Goal: Transaction & Acquisition: Purchase product/service

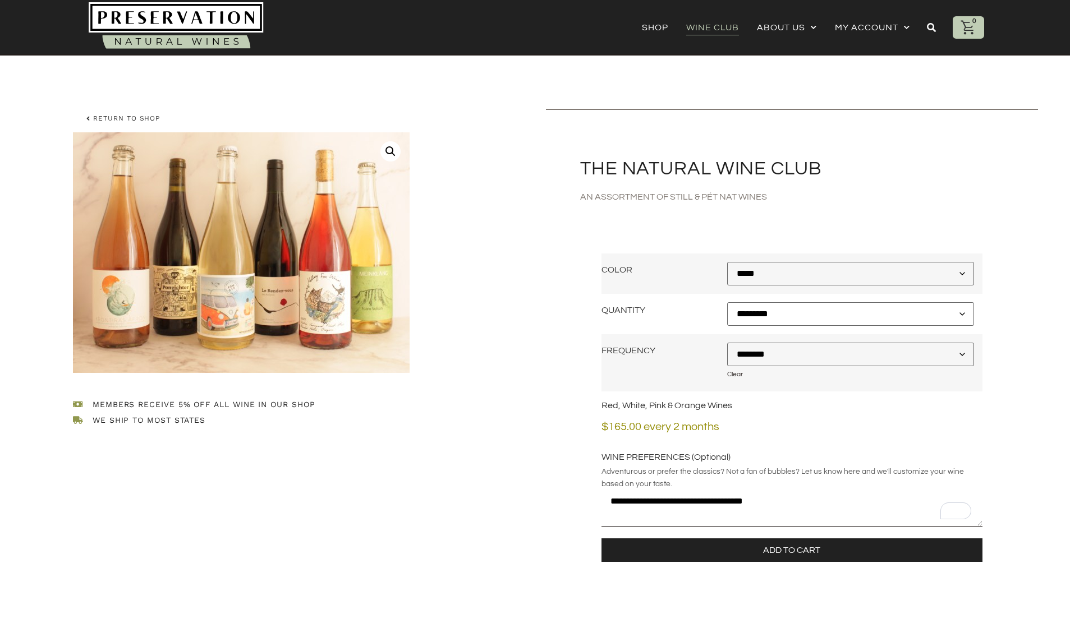
select select "********"
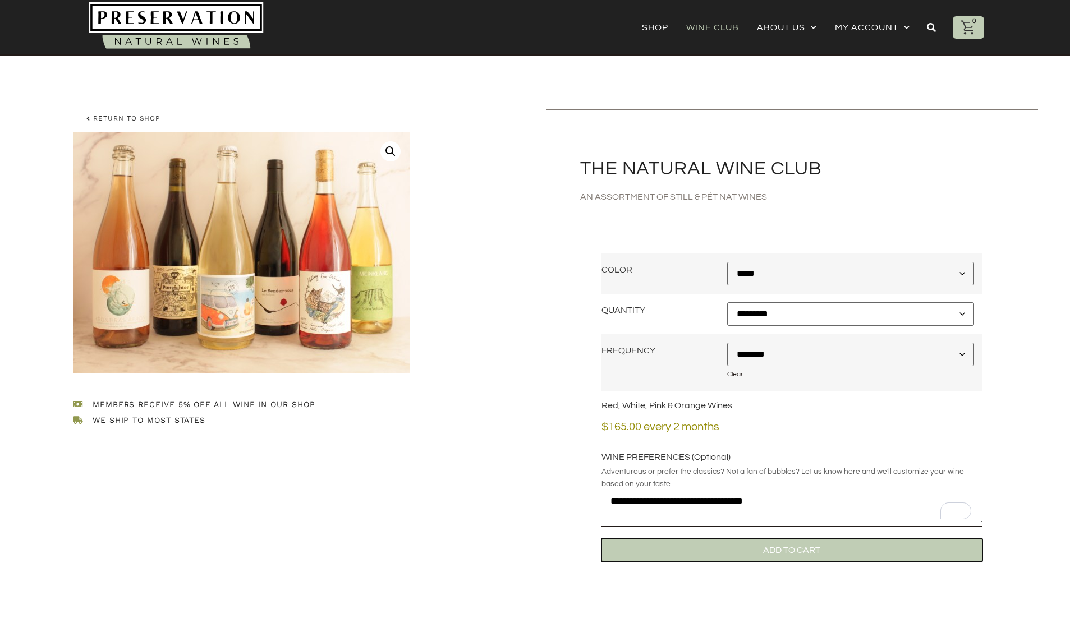
click at [815, 554] on button "Add to Cart" at bounding box center [791, 550] width 381 height 24
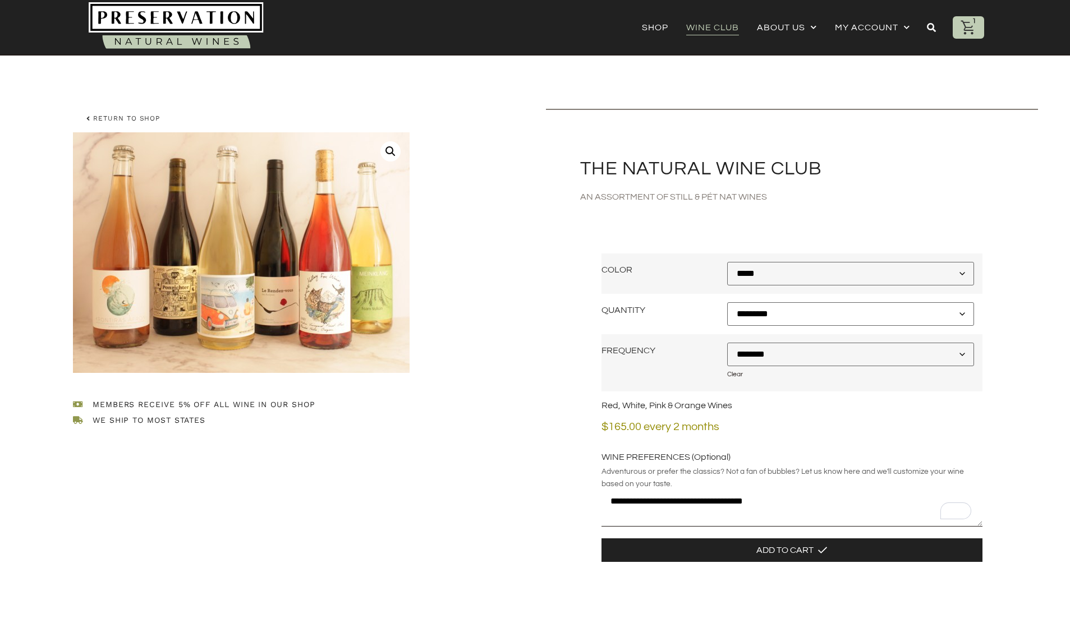
click at [966, 25] on icon at bounding box center [968, 27] width 17 height 17
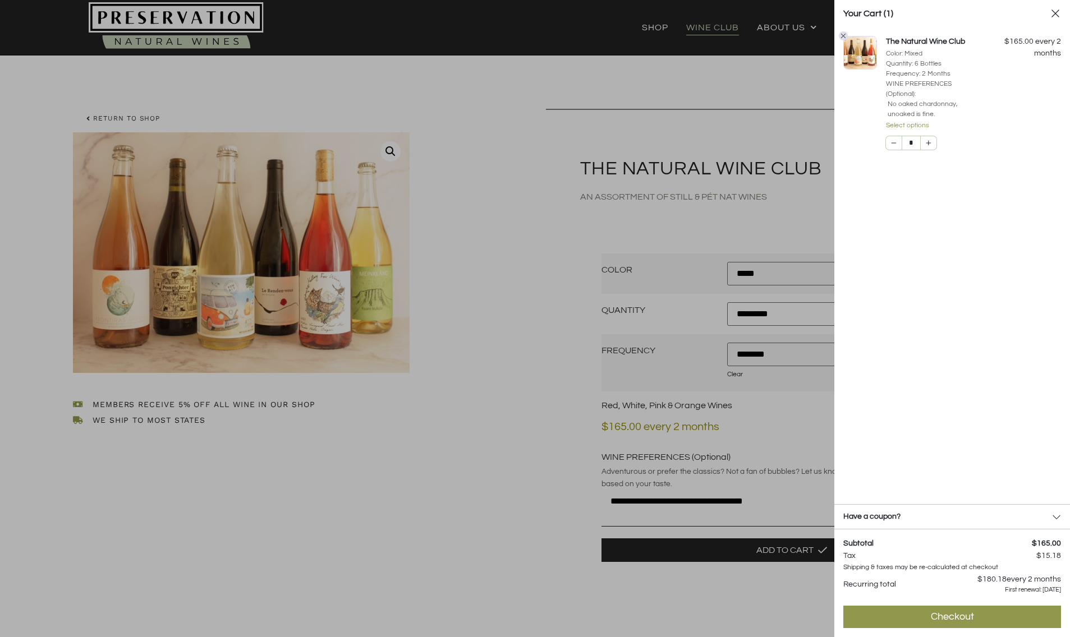
click at [508, 406] on div at bounding box center [535, 318] width 1070 height 637
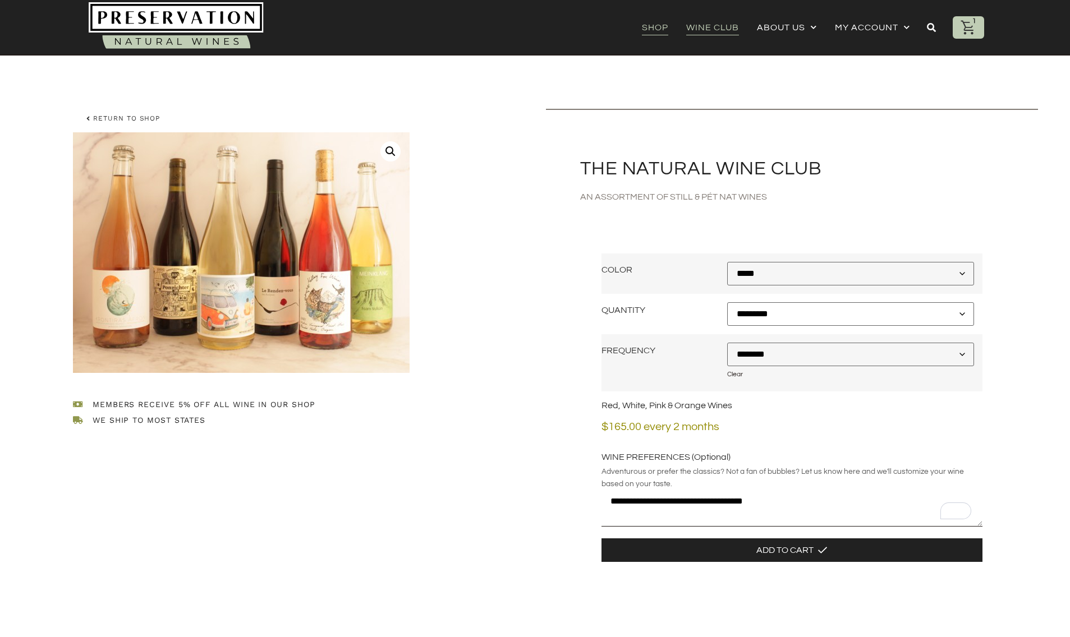
click at [653, 21] on link "Shop" at bounding box center [655, 28] width 26 height 16
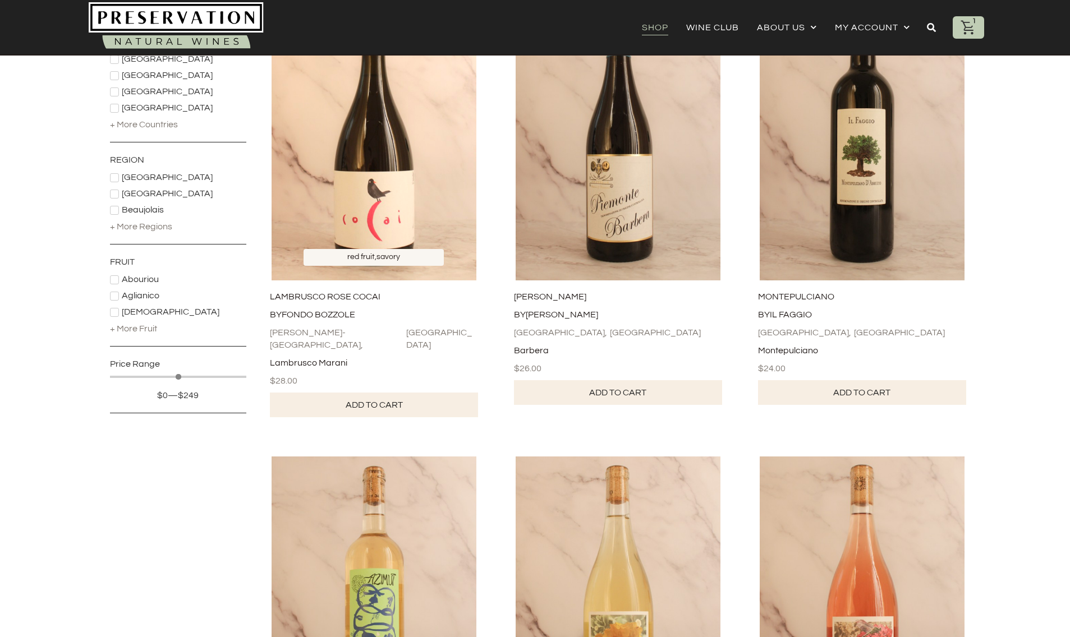
scroll to position [261, 0]
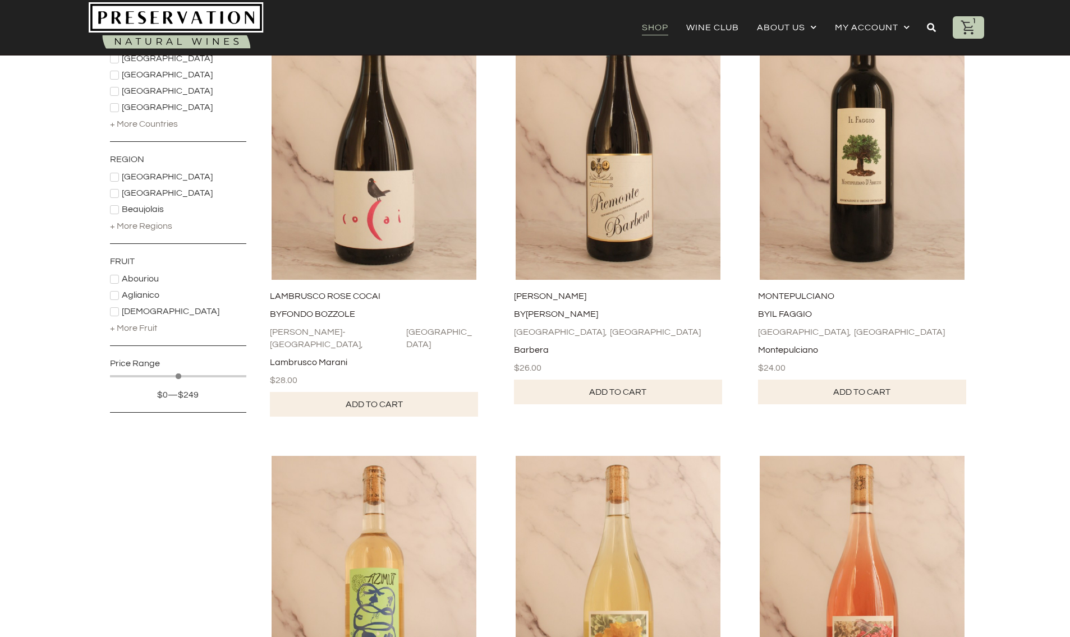
click at [117, 177] on icon at bounding box center [114, 177] width 7 height 7
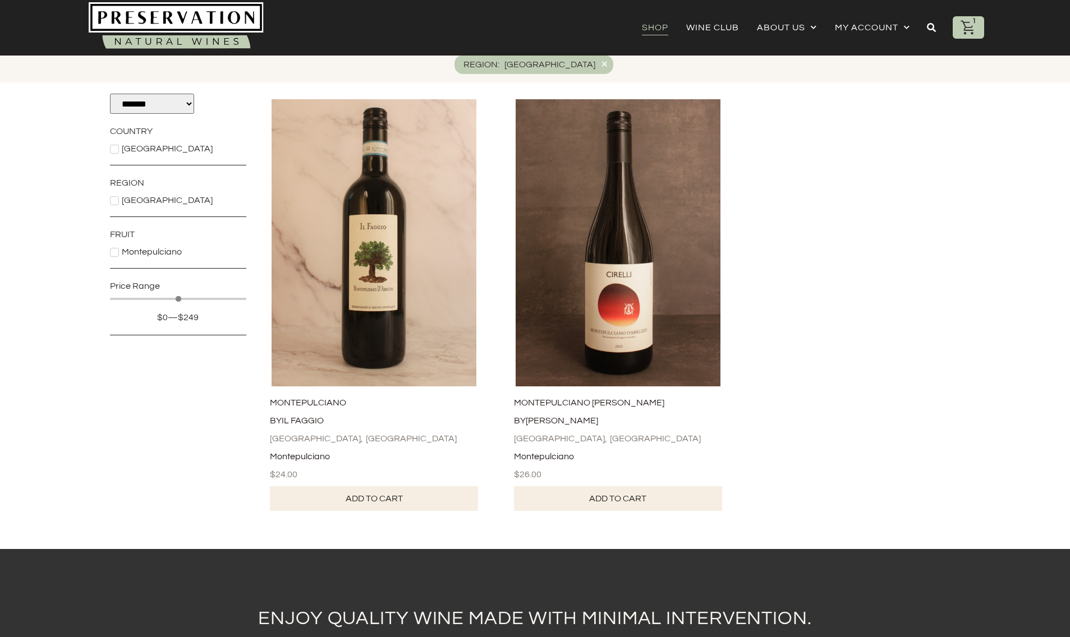
scroll to position [169, 0]
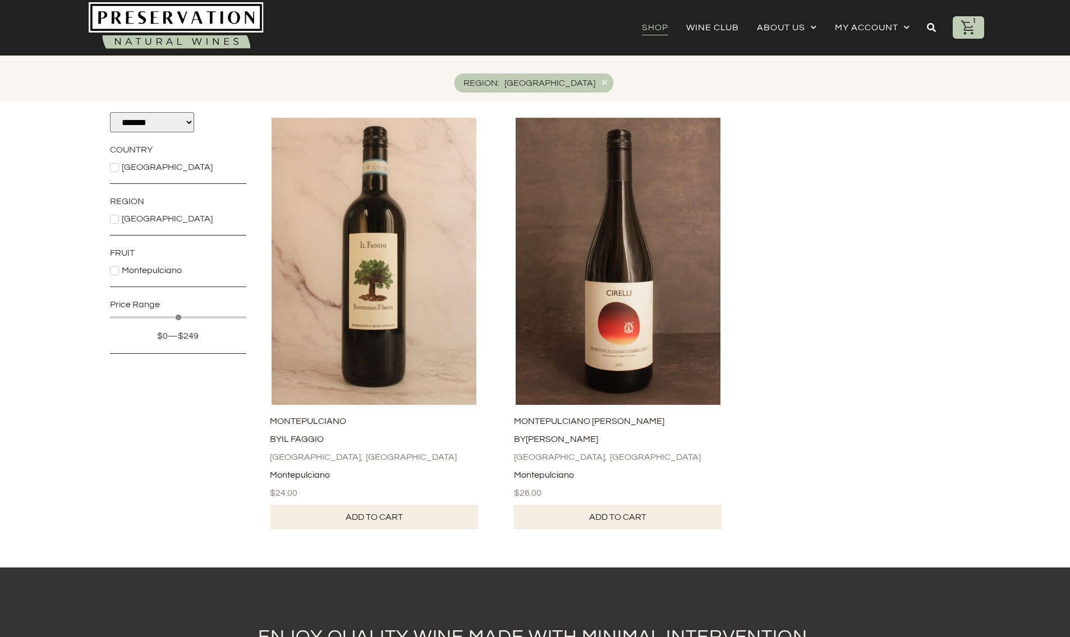
click at [113, 219] on icon at bounding box center [114, 219] width 7 height 7
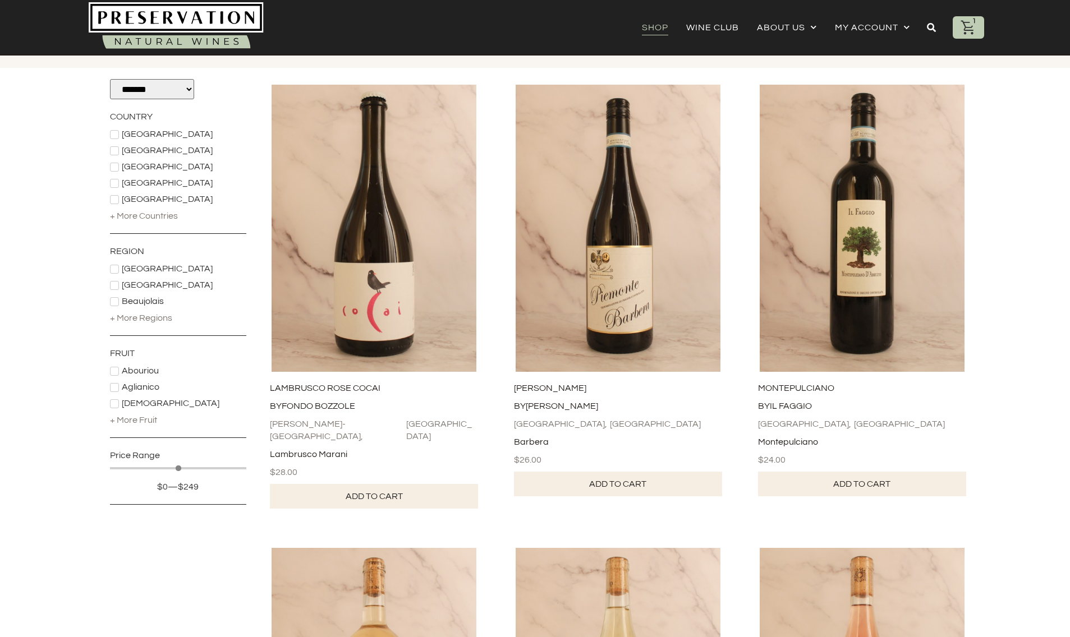
click at [145, 416] on div "+ More Fruit" at bounding box center [133, 420] width 47 height 12
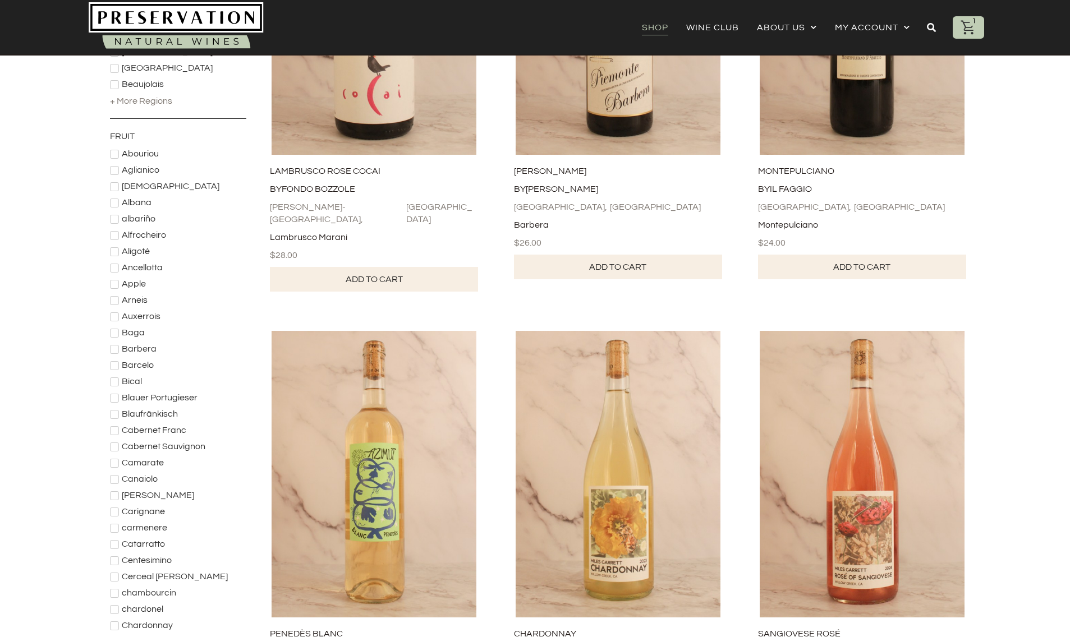
scroll to position [0, 0]
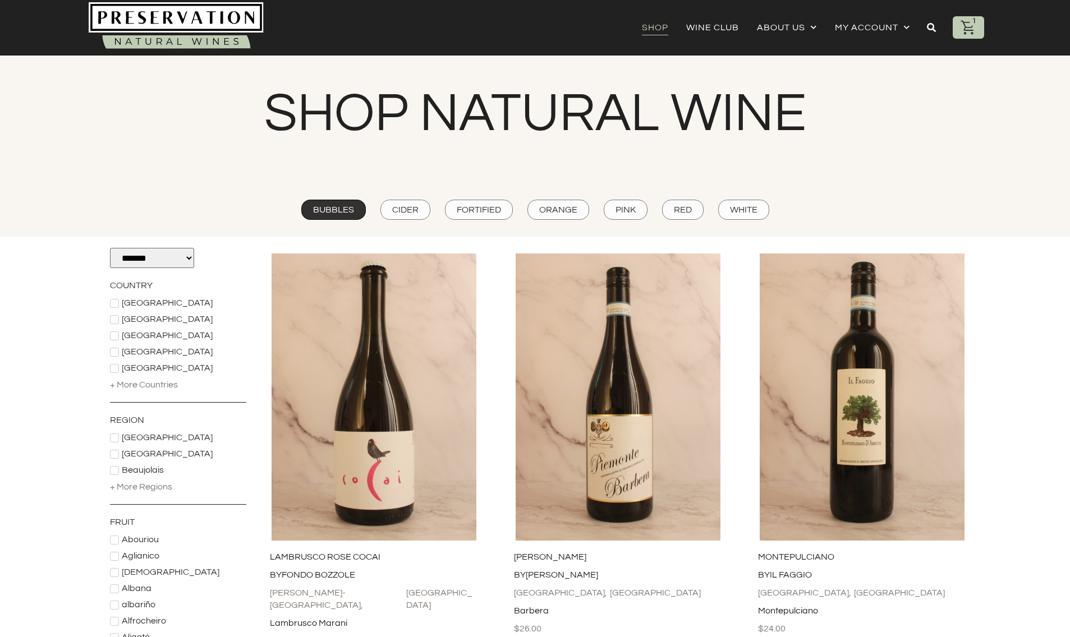
click at [343, 206] on span "Bubbles" at bounding box center [333, 210] width 41 height 12
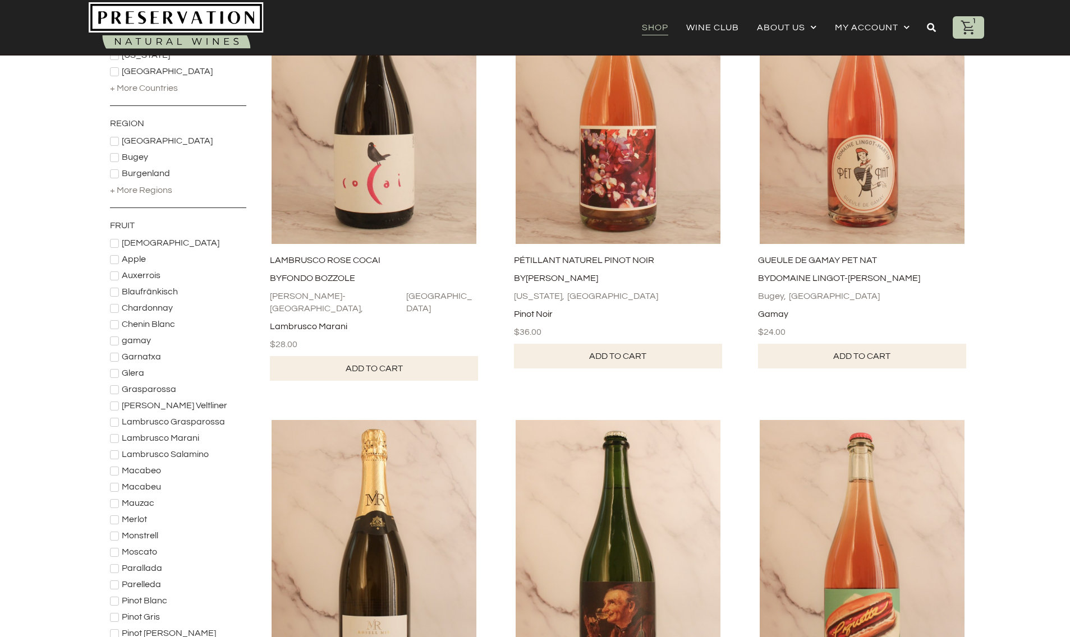
scroll to position [329, 0]
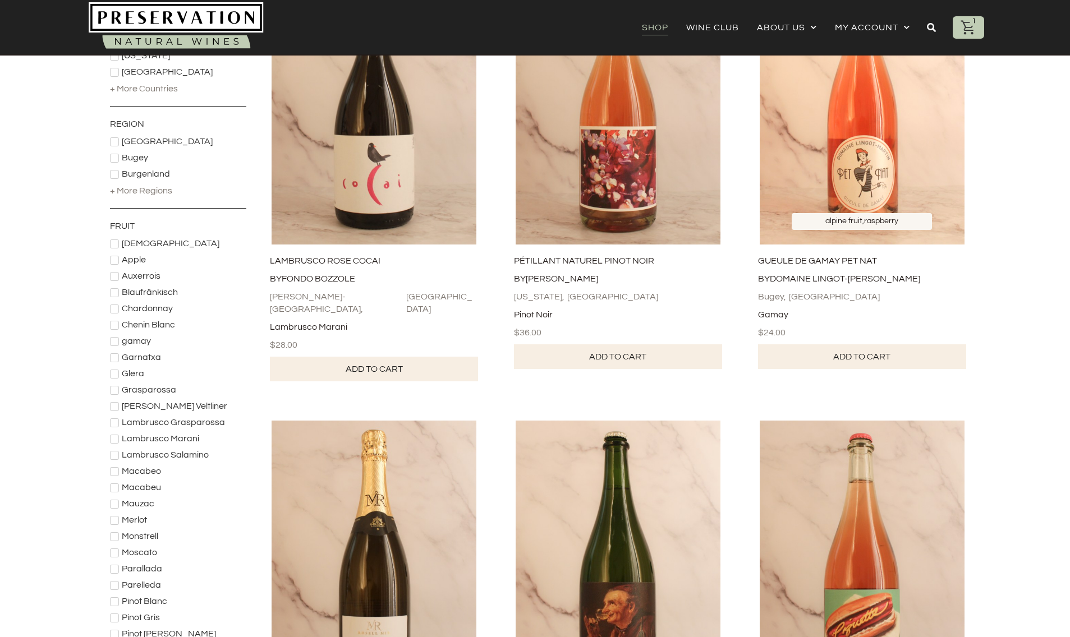
click at [877, 179] on img at bounding box center [862, 100] width 222 height 287
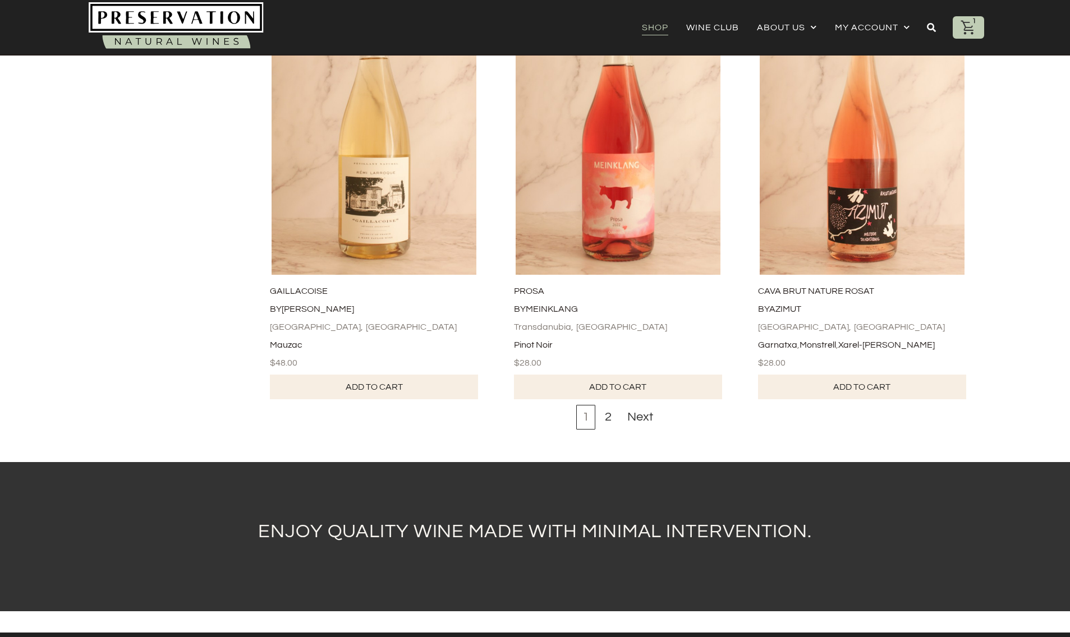
scroll to position [4431, 0]
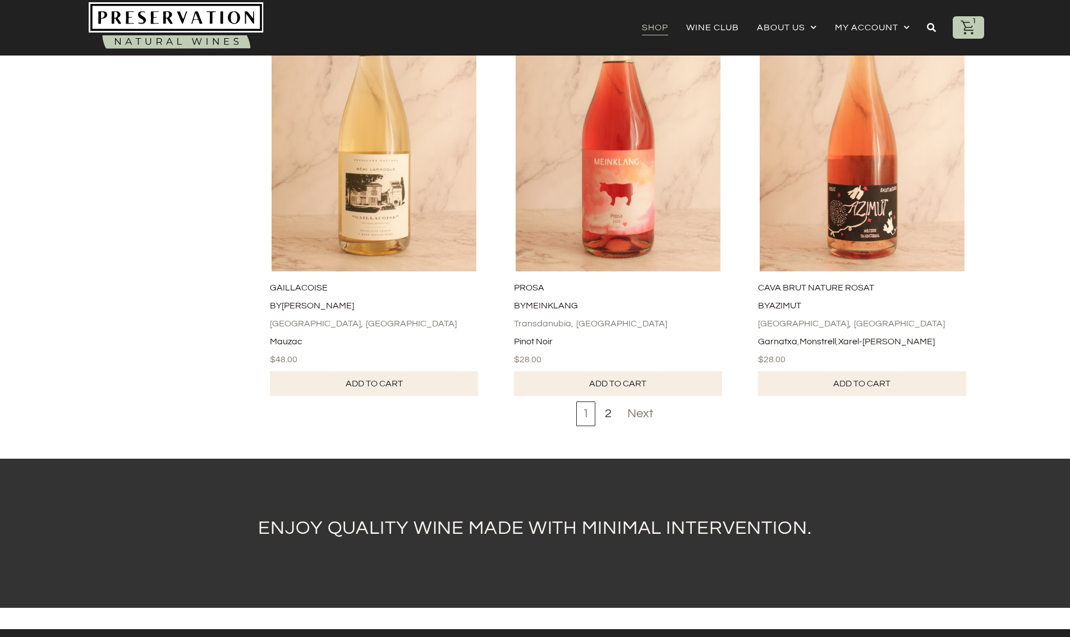
click at [644, 402] on div "Next" at bounding box center [640, 414] width 38 height 25
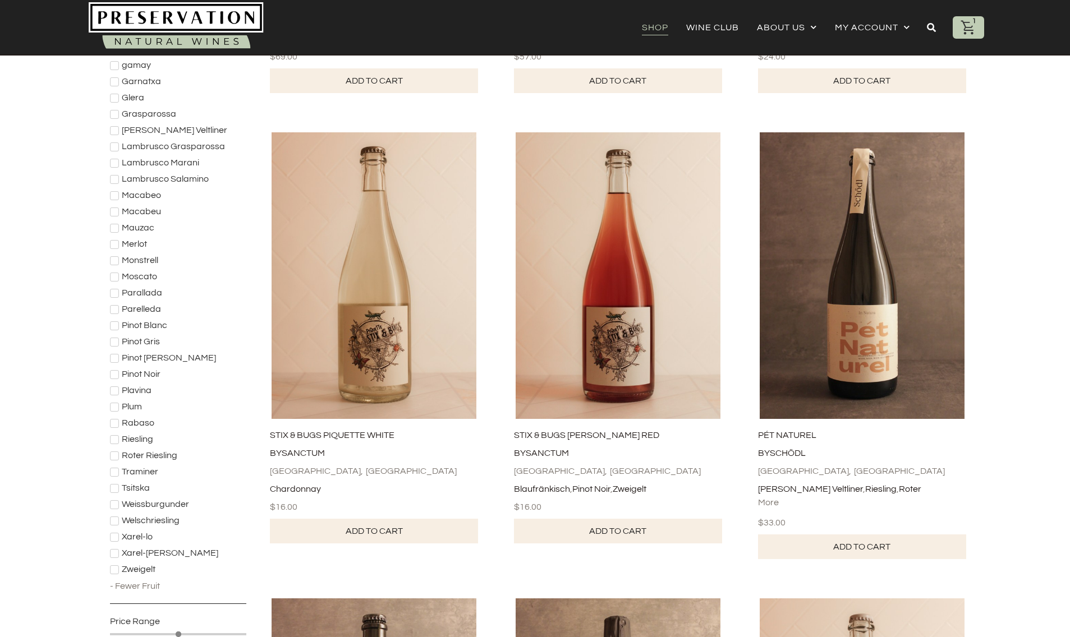
scroll to position [606, 0]
click at [407, 532] on link "Add to cart" at bounding box center [374, 530] width 208 height 25
click at [575, 531] on link "Add to cart" at bounding box center [618, 530] width 208 height 25
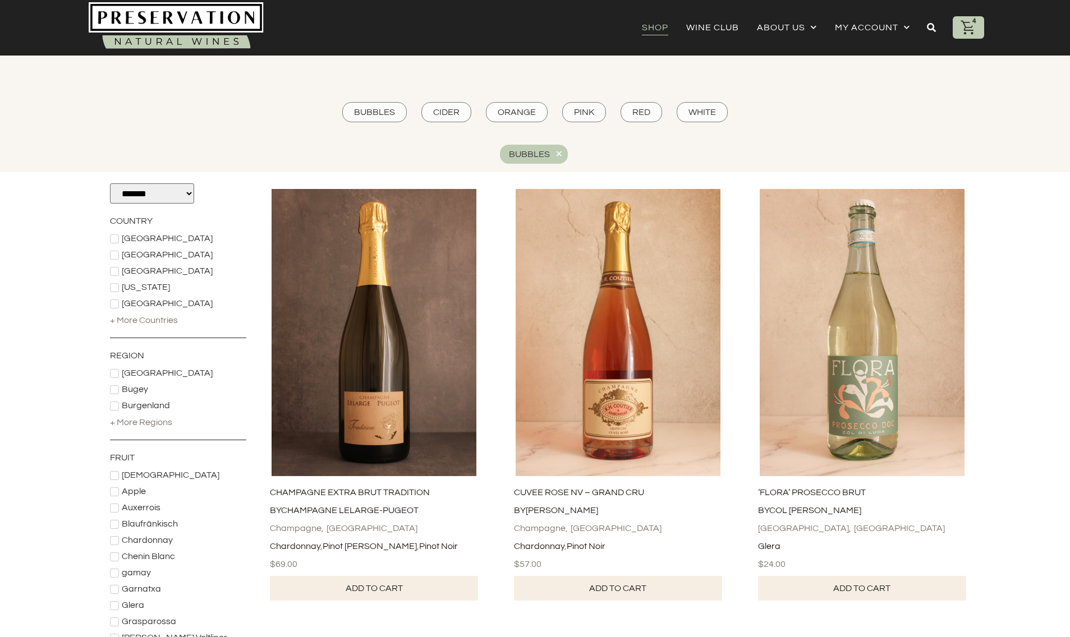
scroll to position [0, 0]
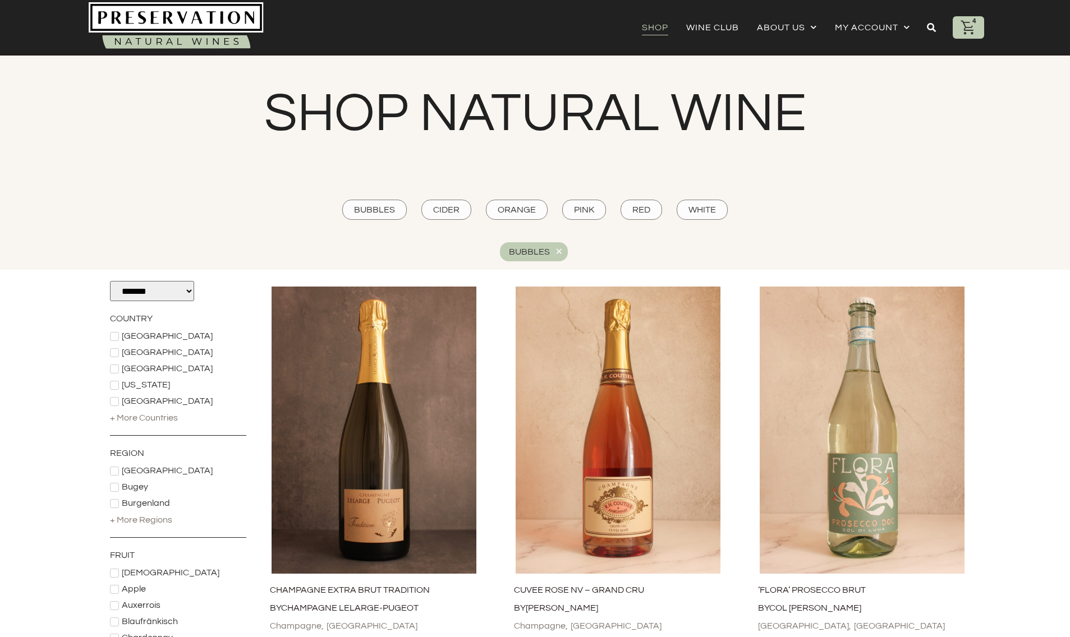
click at [933, 23] on icon at bounding box center [931, 27] width 9 height 9
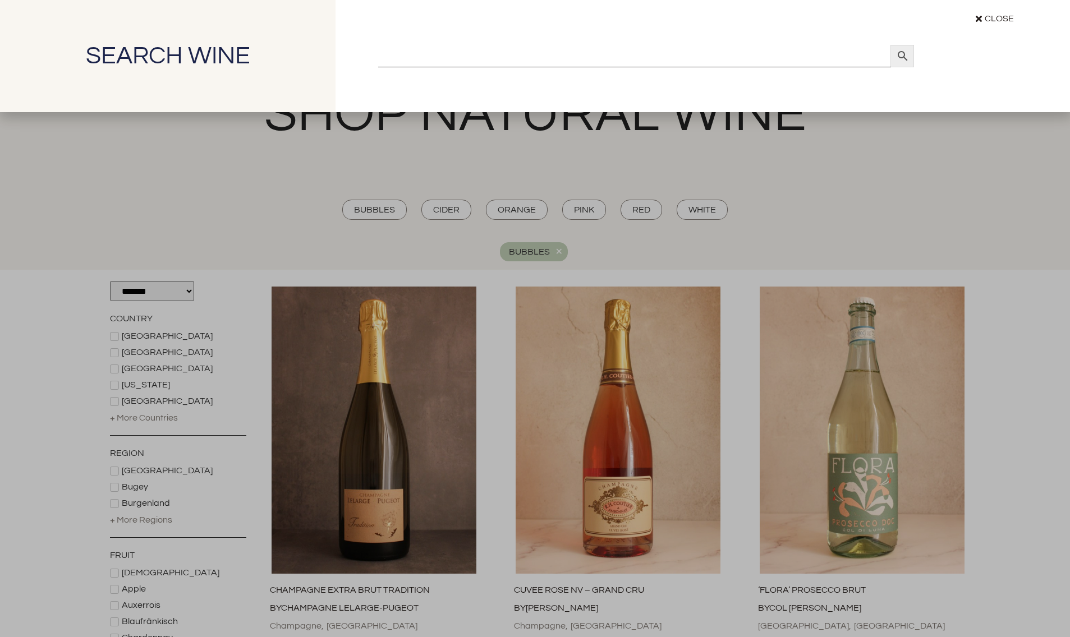
click at [658, 65] on input "Search" at bounding box center [634, 56] width 513 height 22
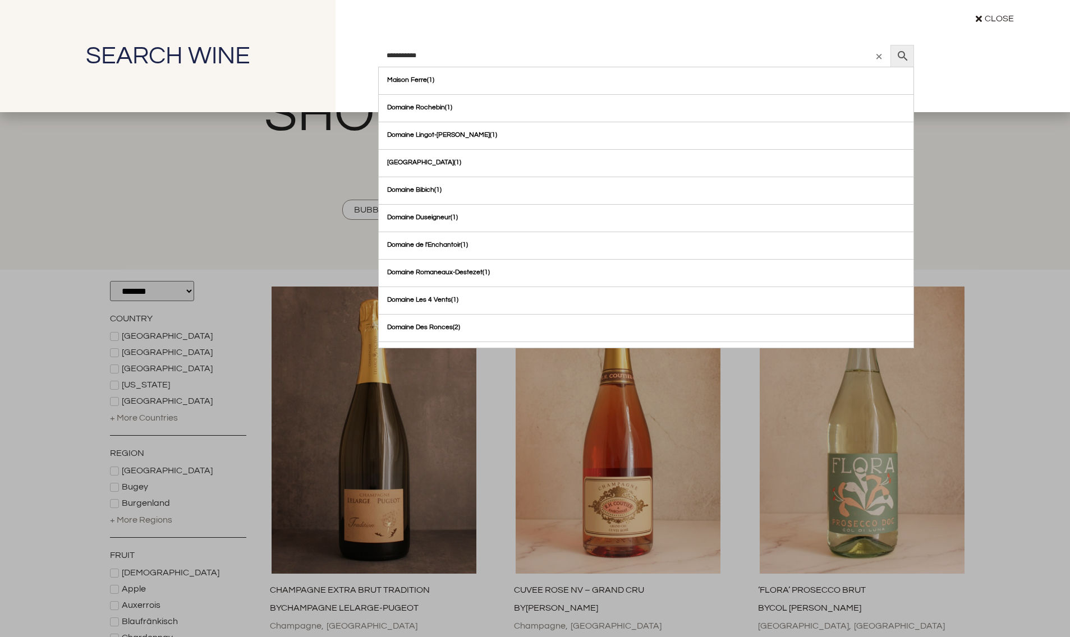
type input "**********"
click at [906, 56] on icon at bounding box center [903, 55] width 24 height 13
click at [955, 54] on section "**********" at bounding box center [645, 56] width 621 height 112
click at [587, 51] on input "**********" at bounding box center [634, 56] width 513 height 22
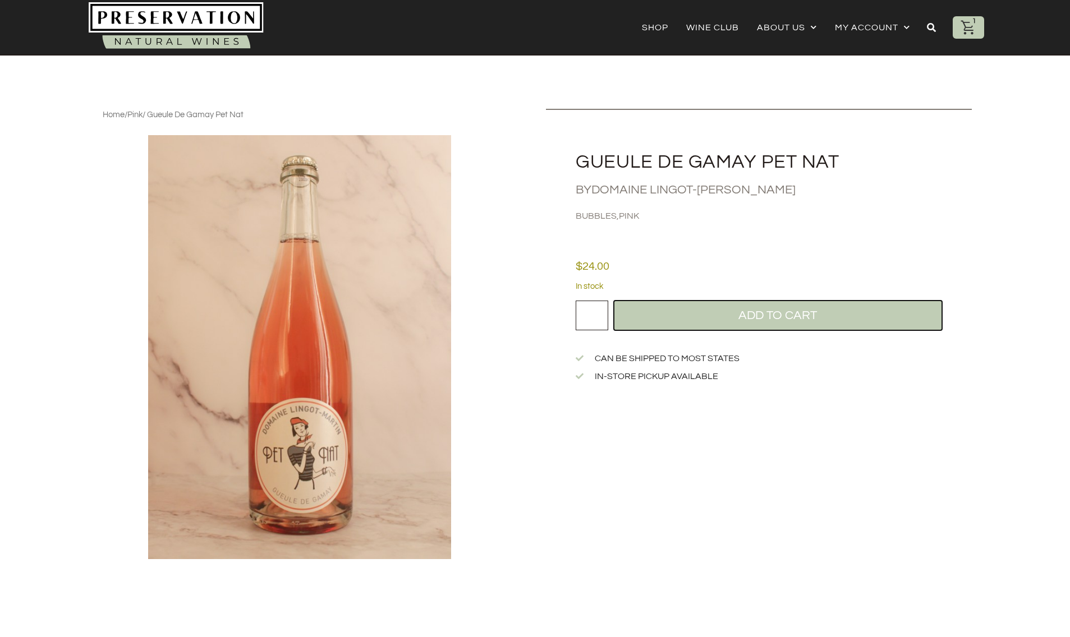
click at [792, 308] on button "Add to cart" at bounding box center [778, 315] width 328 height 29
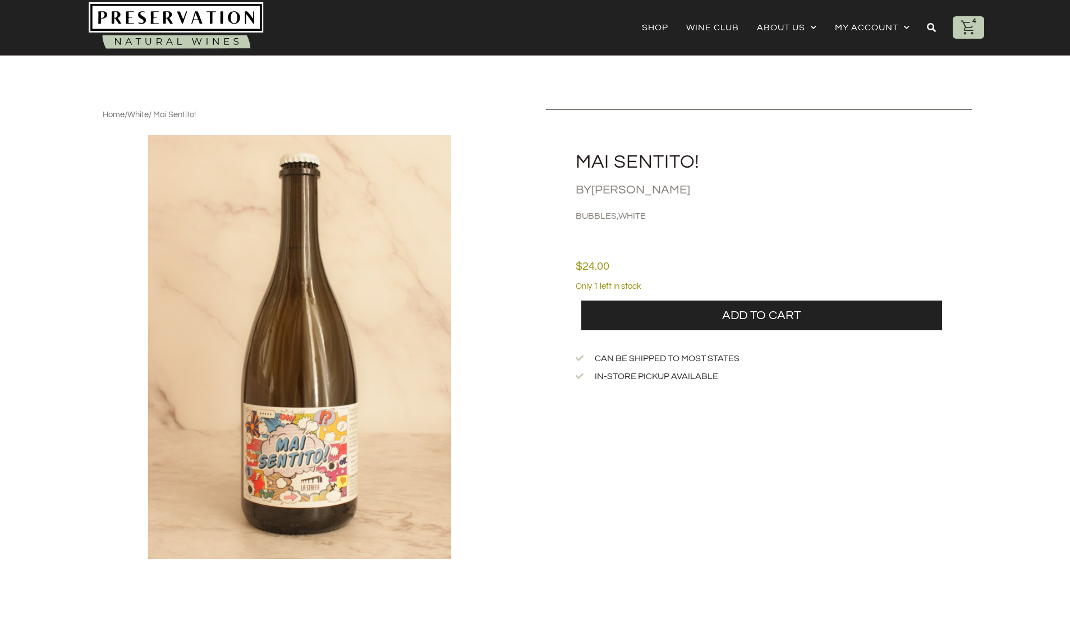
drag, startPoint x: 620, startPoint y: 163, endPoint x: 698, endPoint y: 163, distance: 78.0
click at [698, 163] on h2 "Mai Sentito!" at bounding box center [773, 162] width 396 height 19
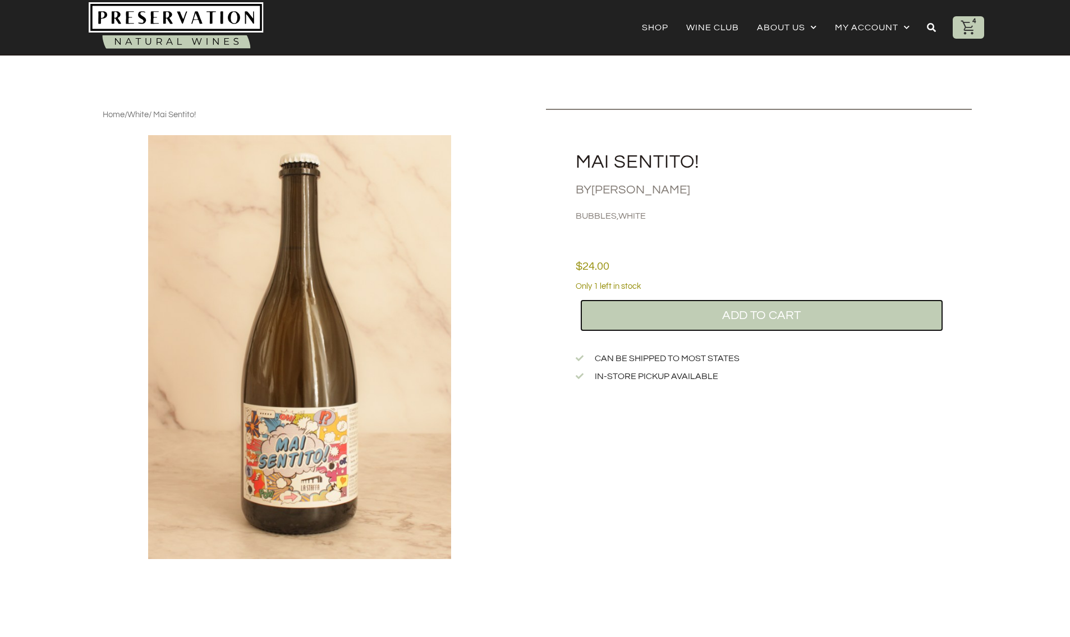
click at [722, 314] on button "Add to cart" at bounding box center [761, 315] width 361 height 29
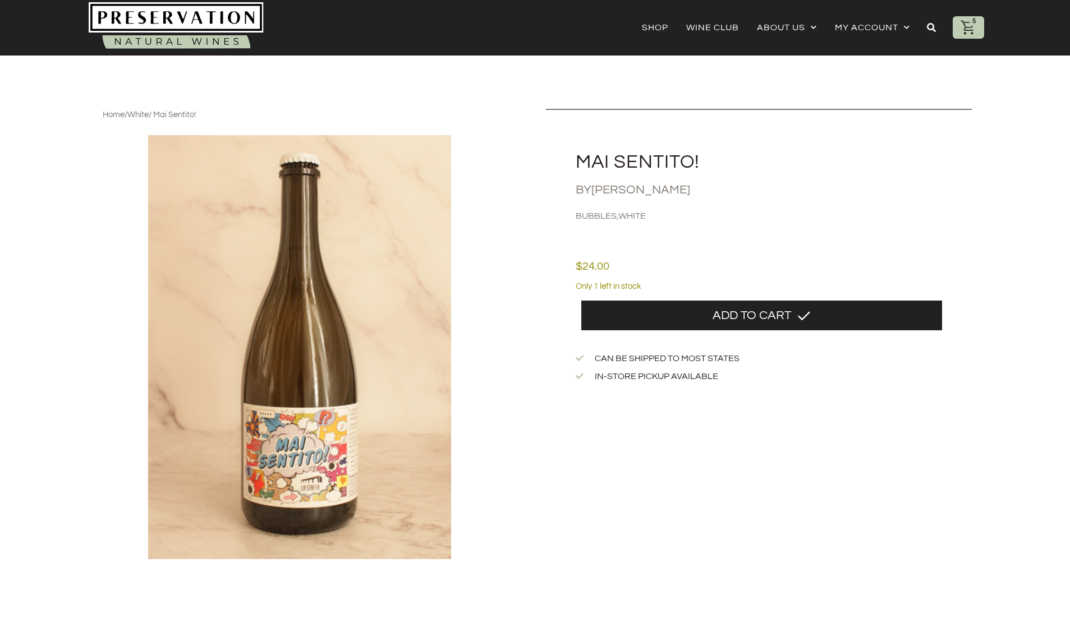
click at [971, 27] on icon at bounding box center [968, 27] width 17 height 17
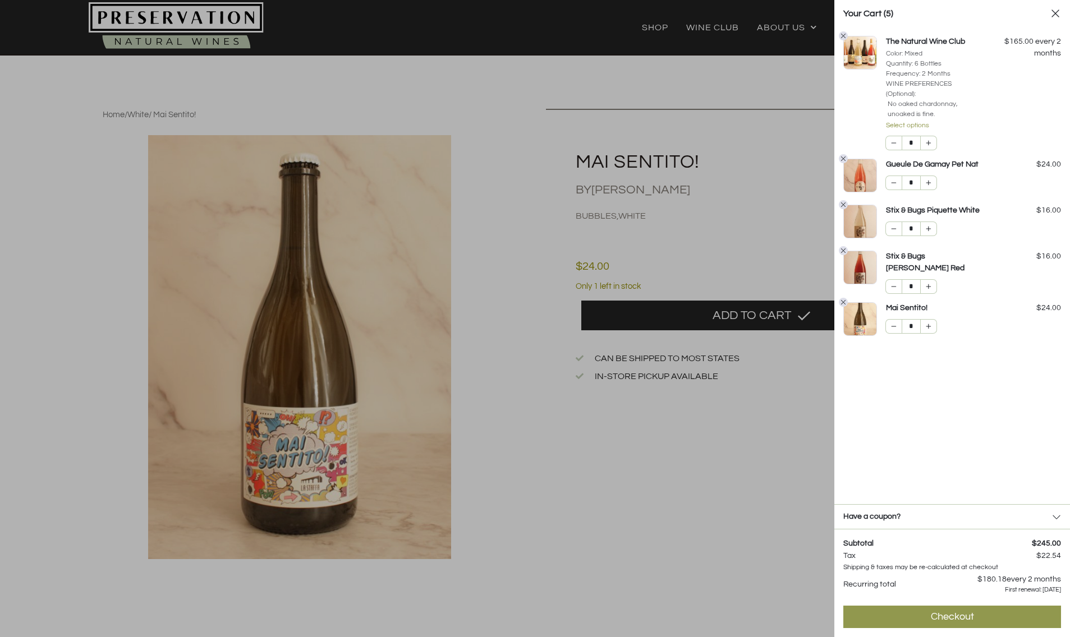
click at [1054, 10] on icon at bounding box center [1054, 13] width 11 height 11
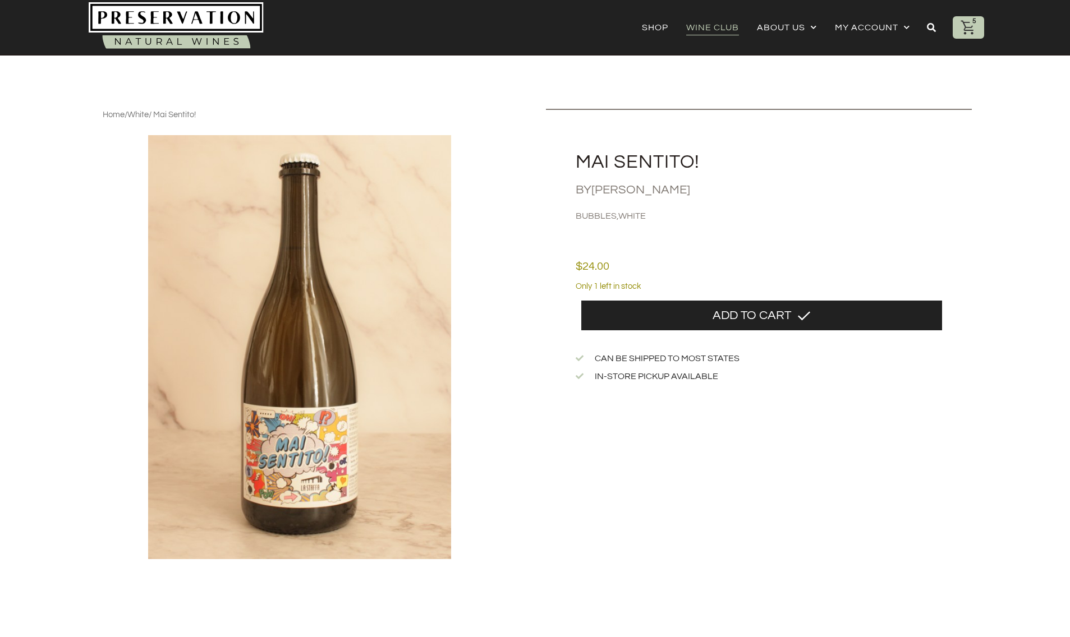
click at [708, 25] on link "Wine Club" at bounding box center [712, 28] width 53 height 16
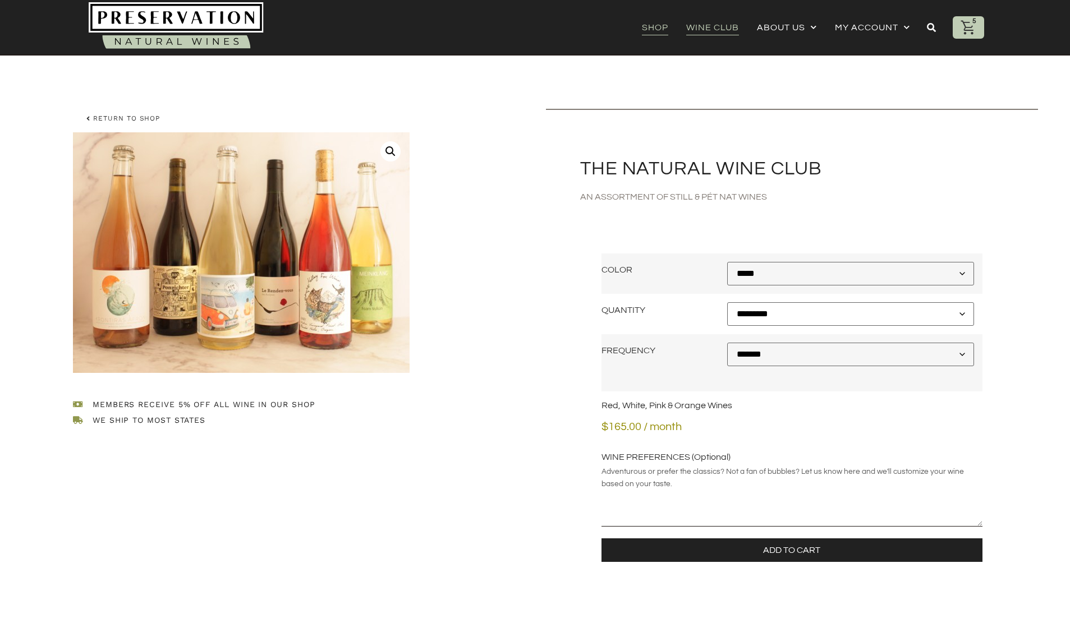
click at [657, 29] on link "Shop" at bounding box center [655, 28] width 26 height 16
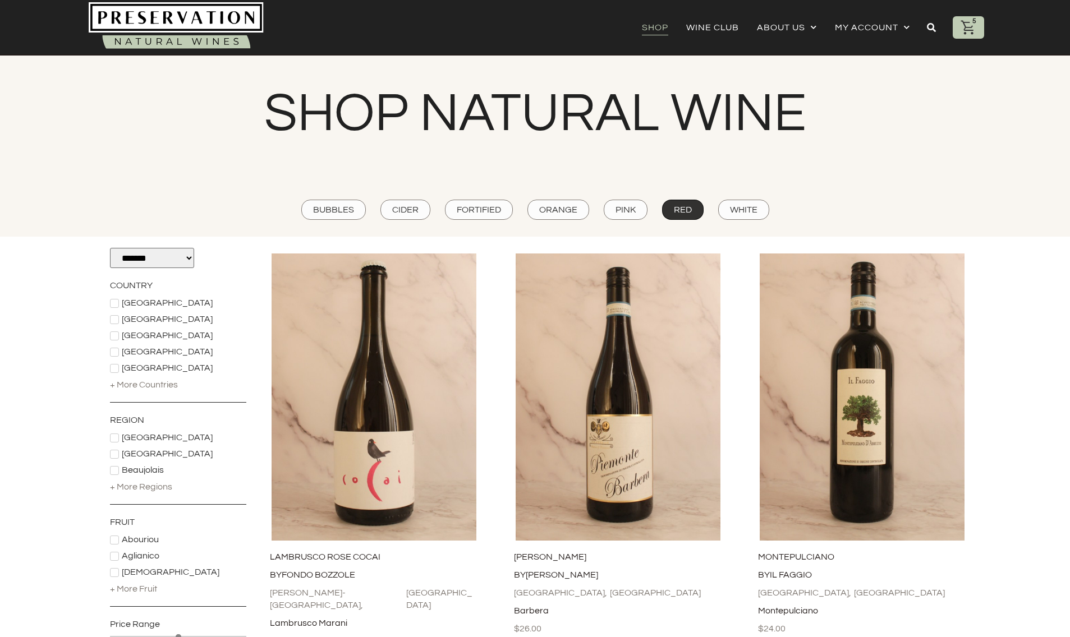
click at [676, 204] on span "Red" at bounding box center [683, 210] width 18 height 12
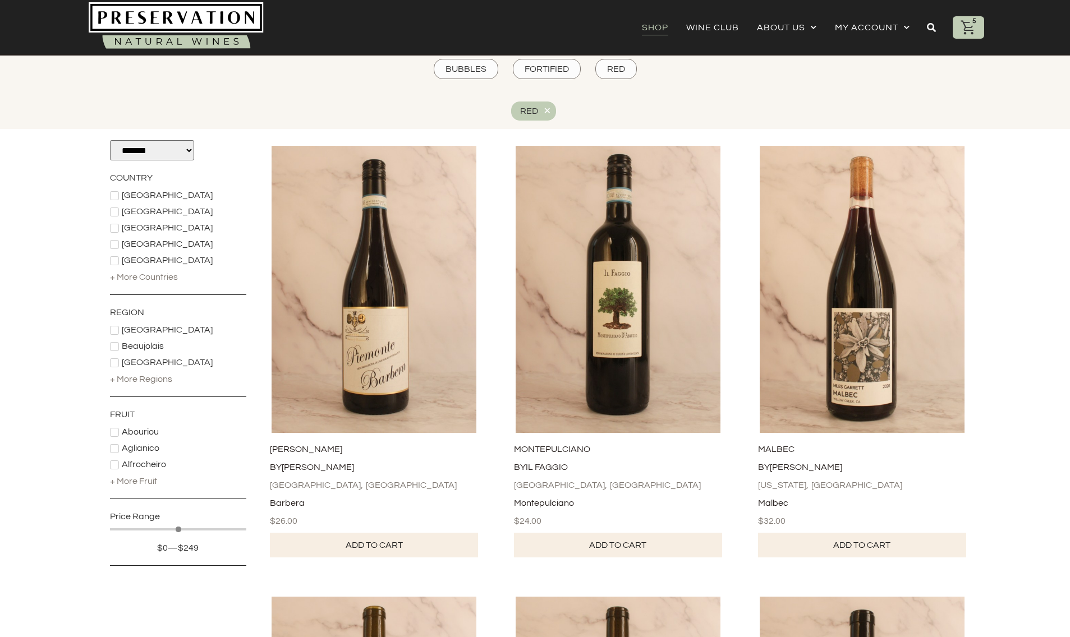
scroll to position [141, 0]
click at [144, 479] on div "+ More Fruit" at bounding box center [133, 480] width 47 height 12
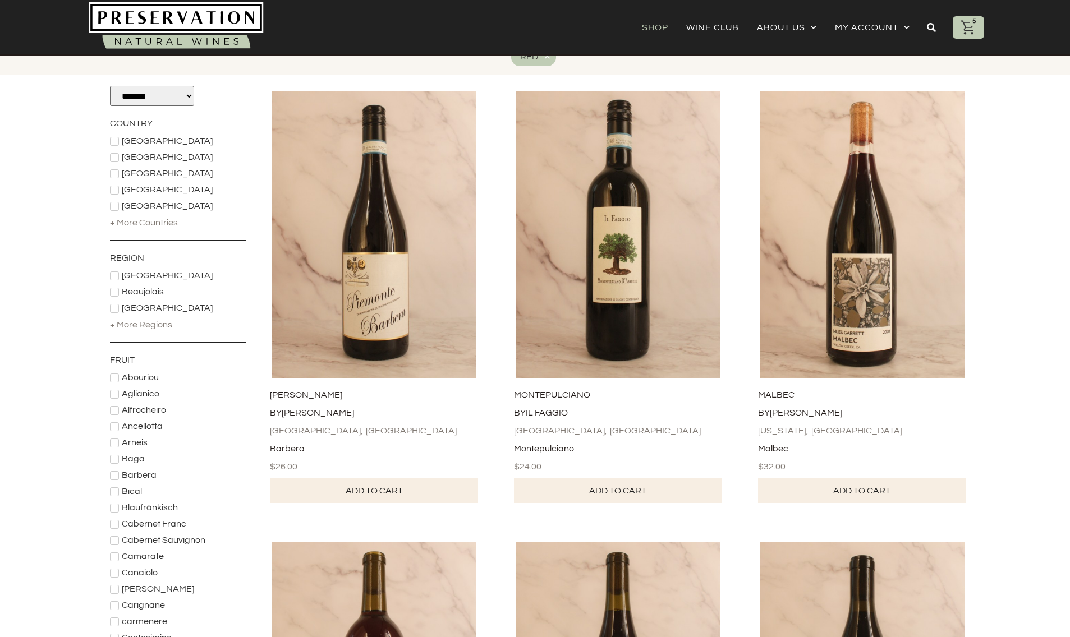
scroll to position [199, 0]
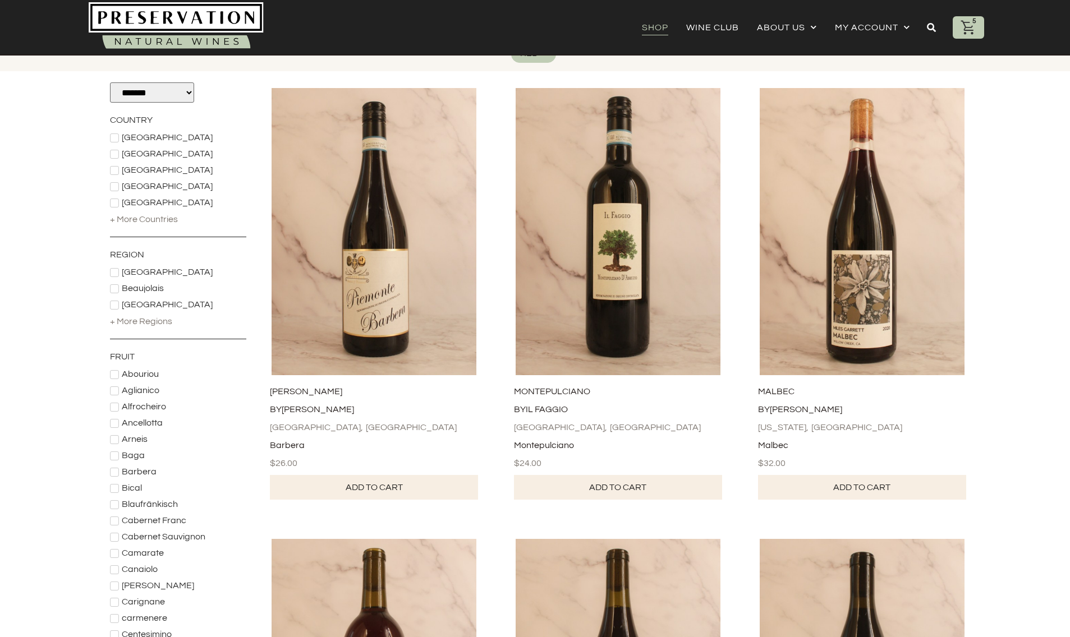
click at [114, 534] on icon at bounding box center [114, 537] width 7 height 7
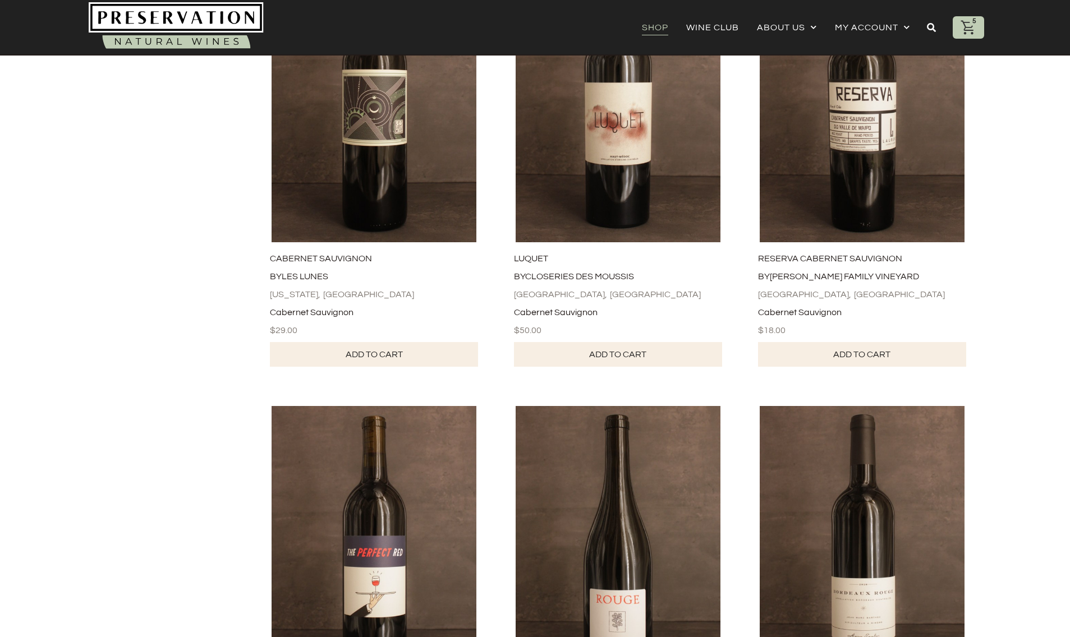
scroll to position [1194, 0]
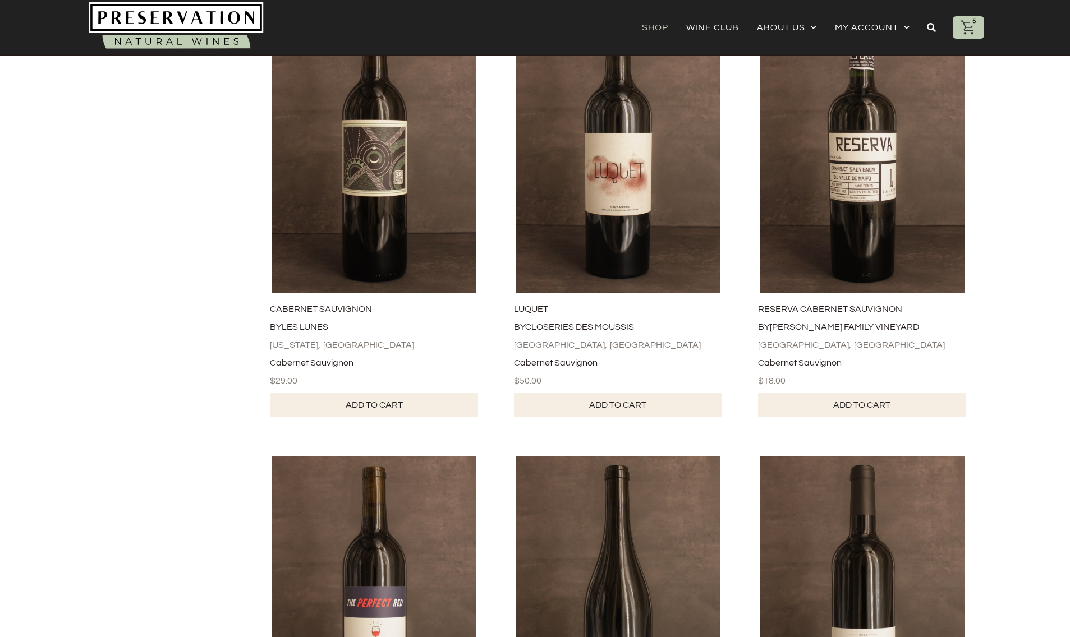
click at [877, 393] on link "Add to cart" at bounding box center [862, 405] width 208 height 25
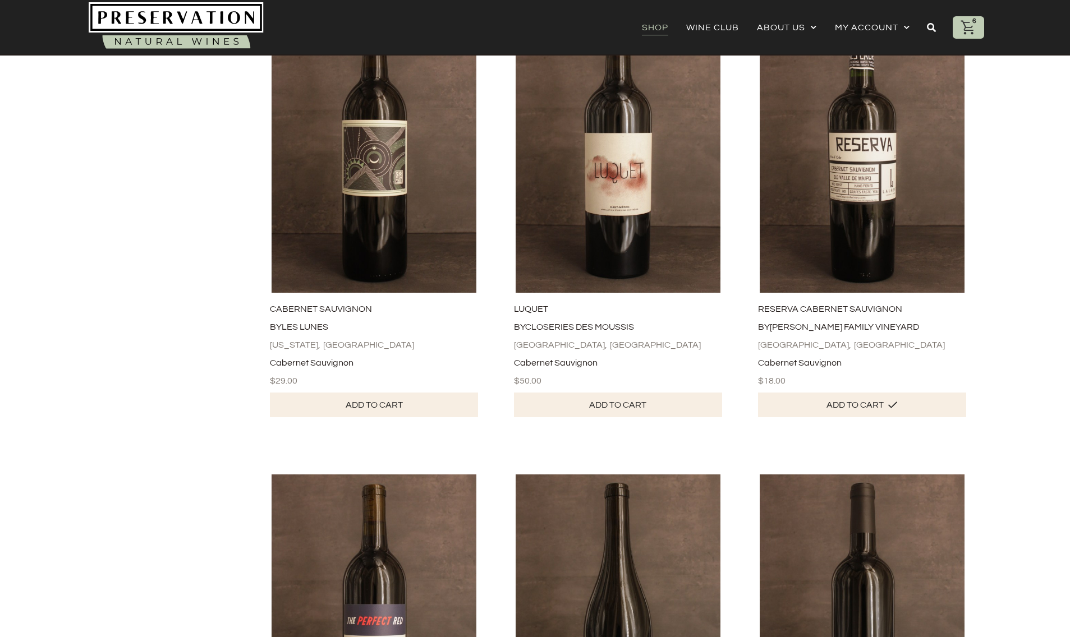
click at [967, 27] on icon at bounding box center [968, 27] width 17 height 17
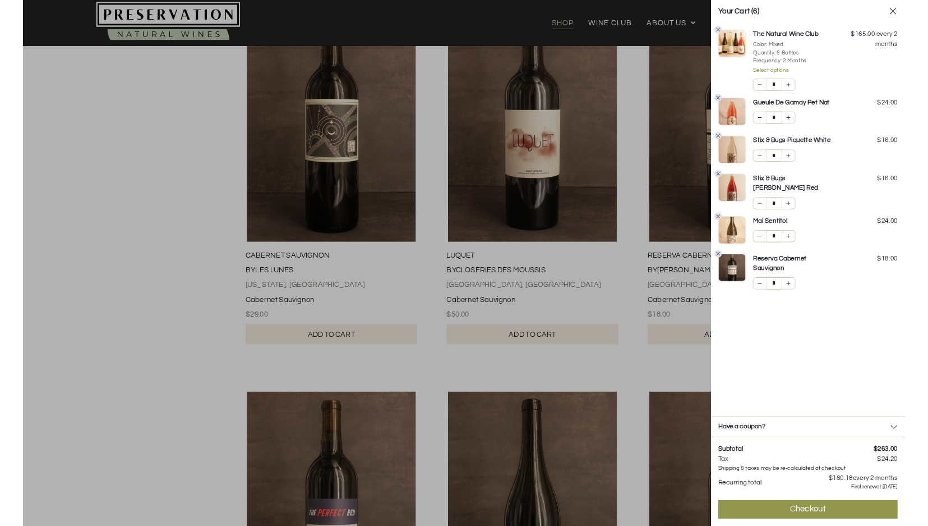
scroll to position [1176, 0]
